Goal: Information Seeking & Learning: Learn about a topic

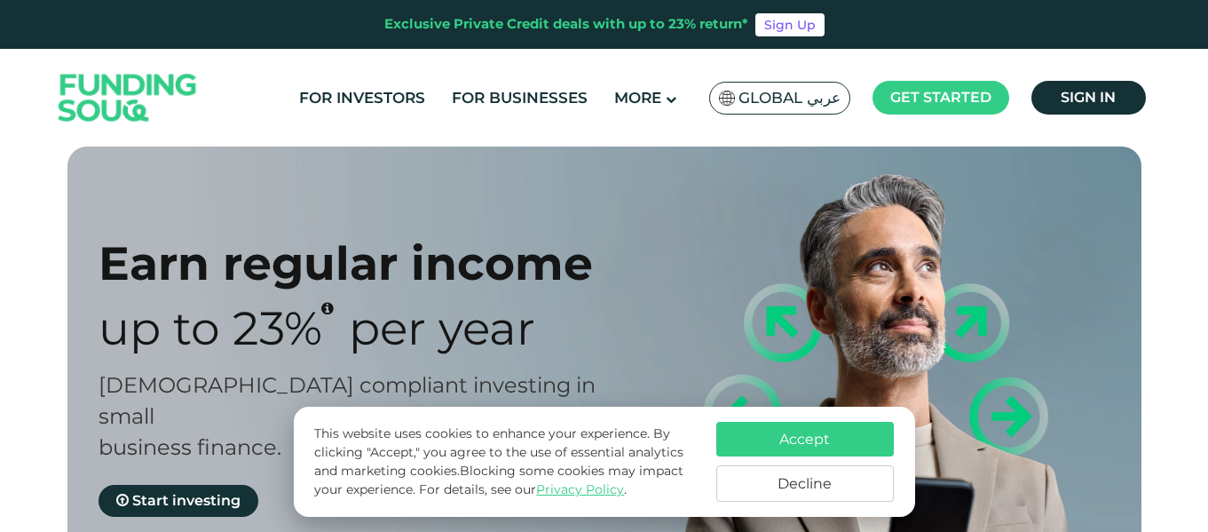
scroll to position [89, 0]
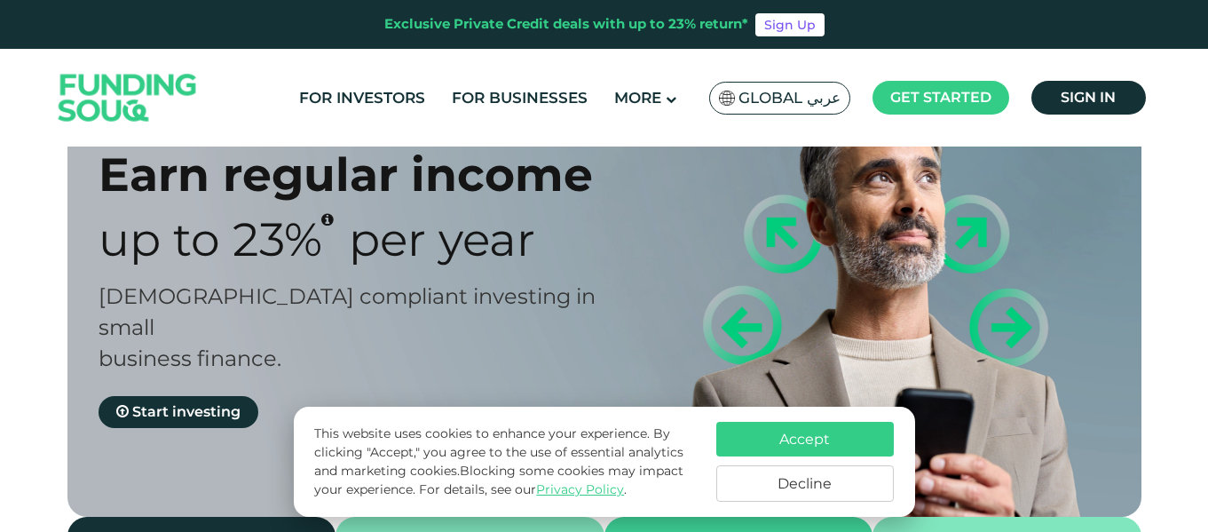
click at [785, 446] on button "Accept" at bounding box center [804, 439] width 177 height 35
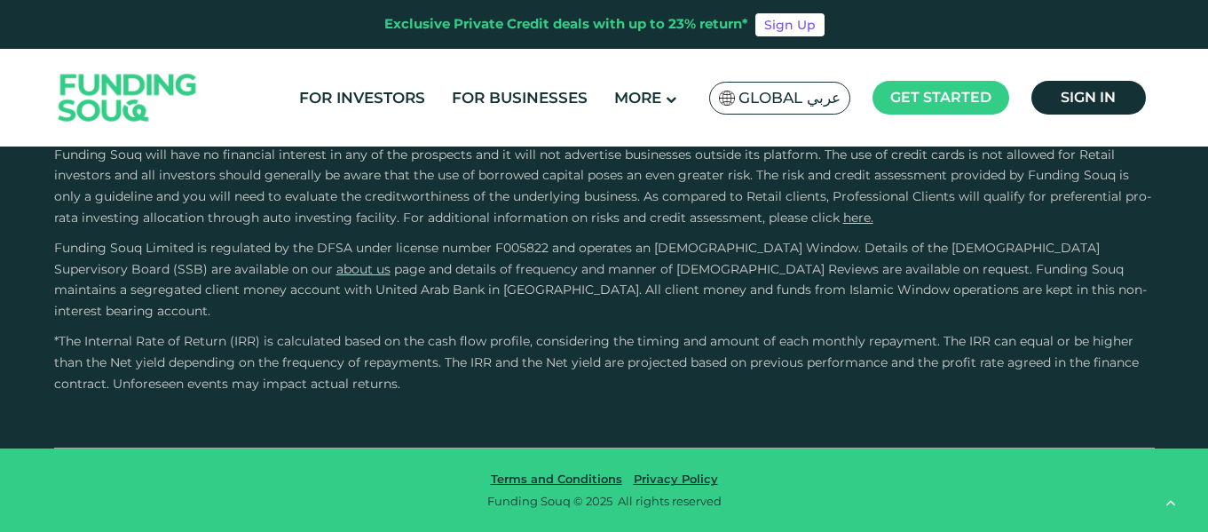
scroll to position [3461, 0]
type tc-range-slider "30000"
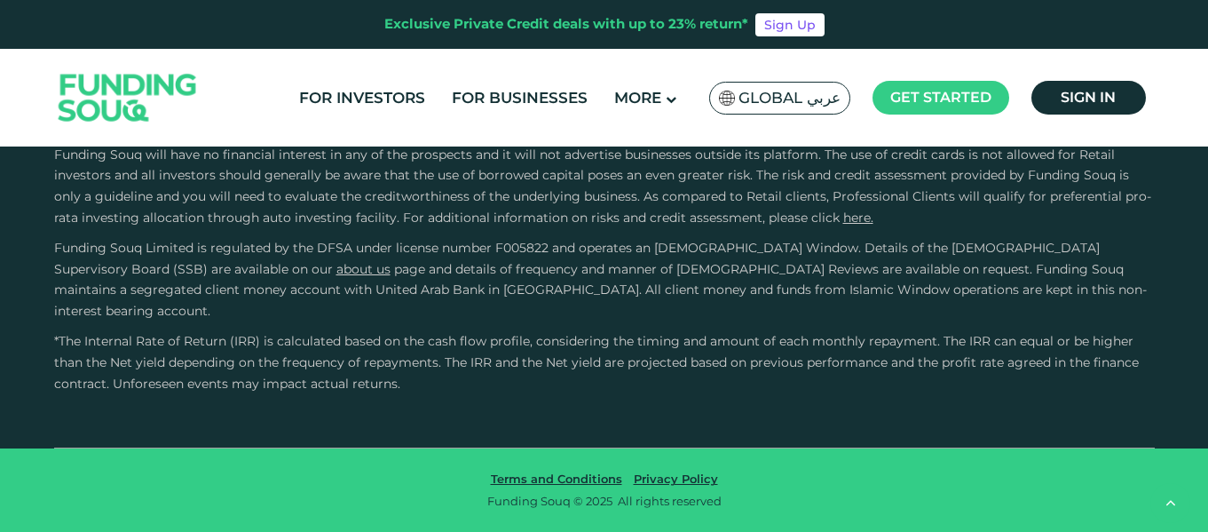
type tc-range-slider "10000"
type tc-range-slider "4"
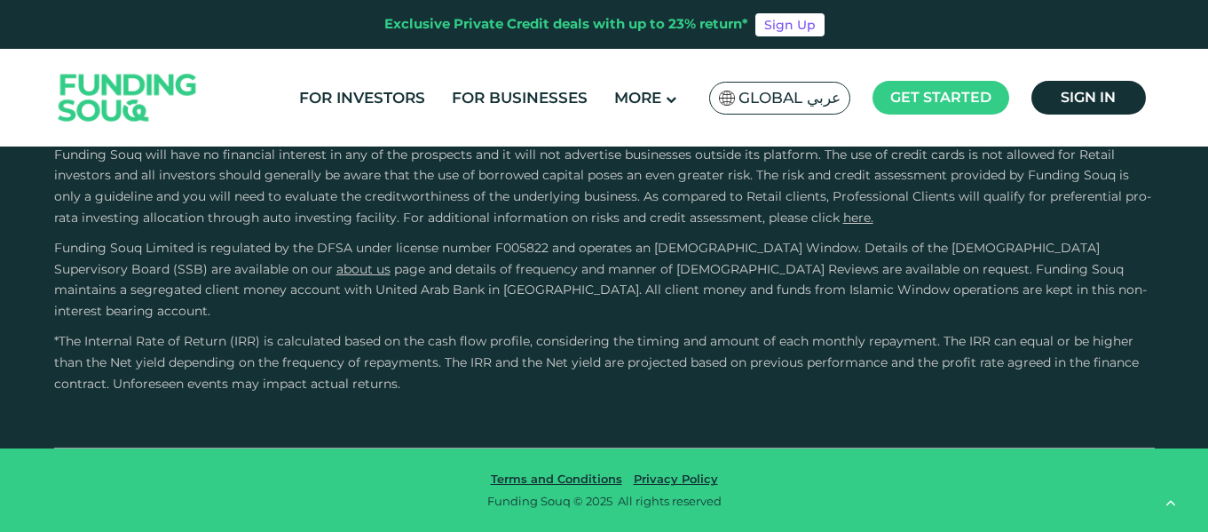
type tc-range-slider "10000"
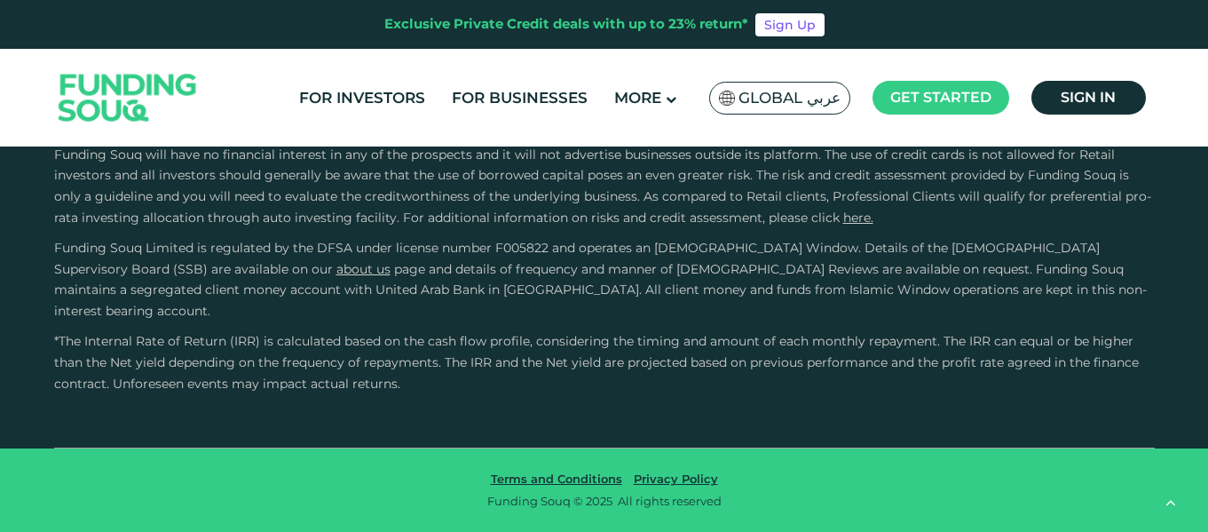
scroll to position [3905, 0]
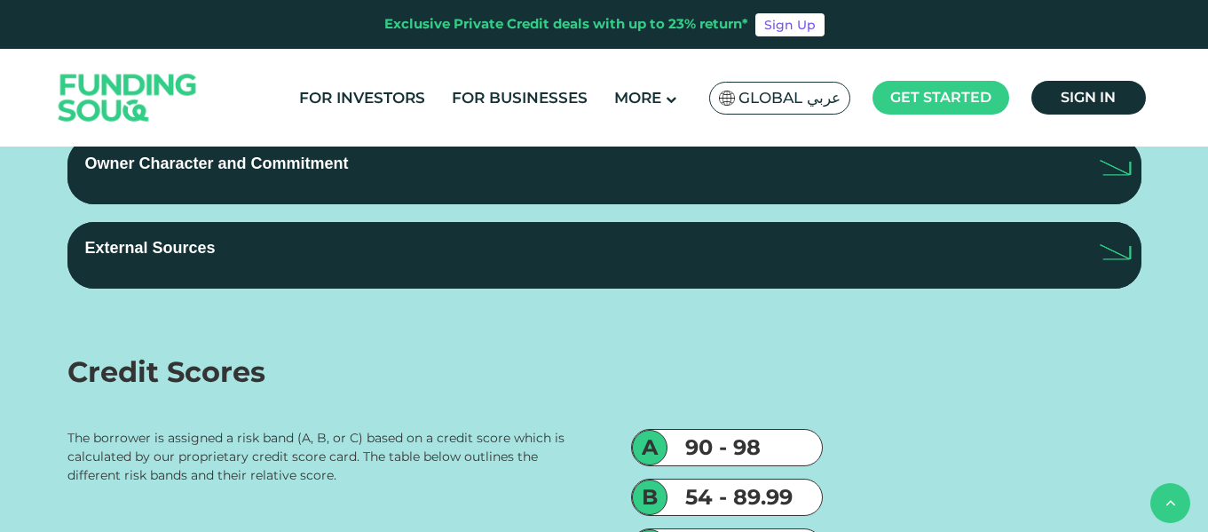
scroll to position [2929, 0]
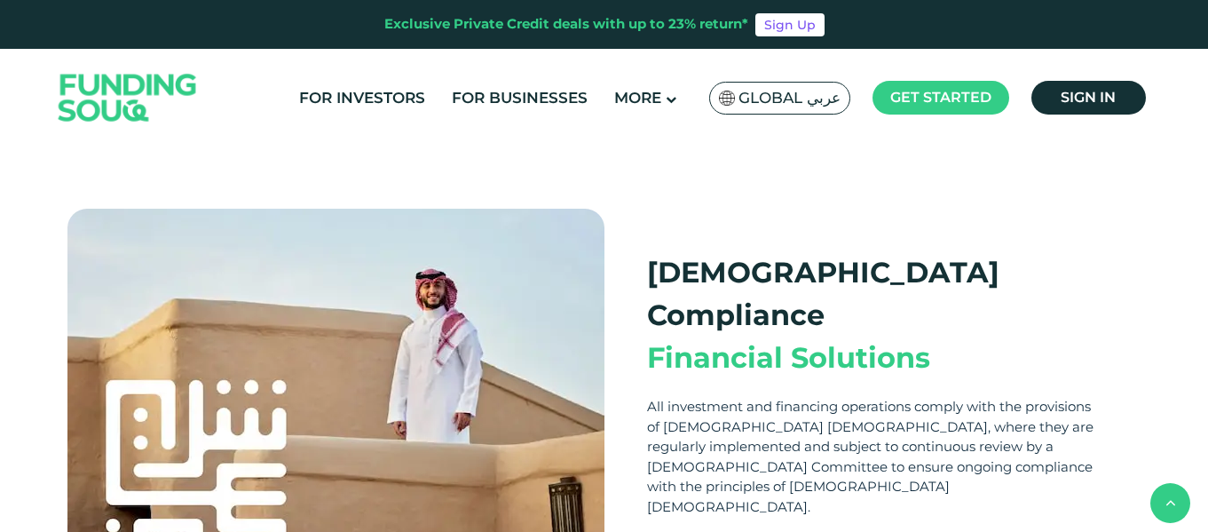
scroll to position [444, 0]
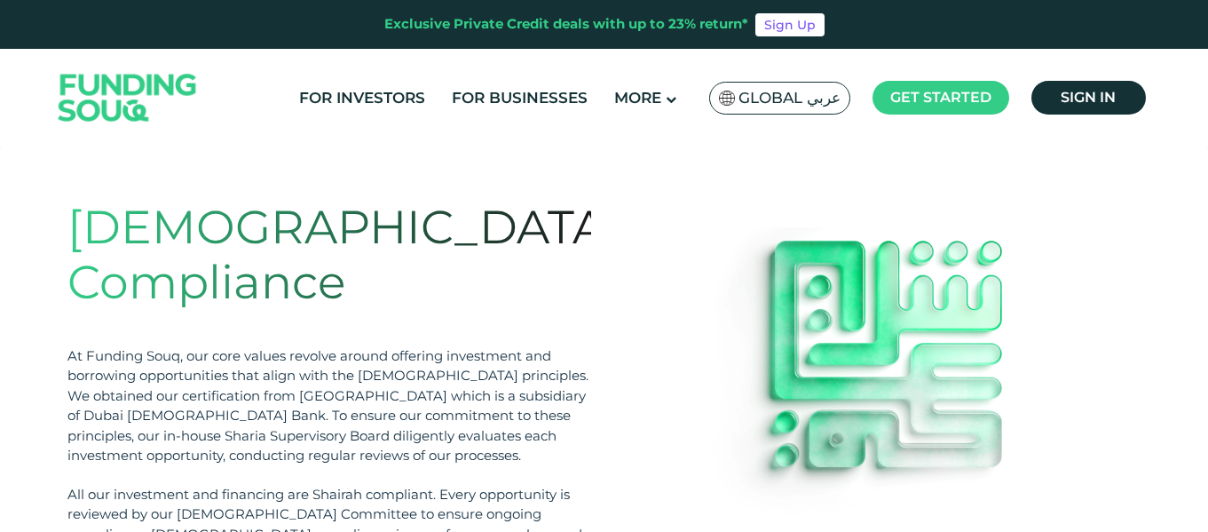
click at [156, 114] on img at bounding box center [128, 98] width 174 height 90
